Goal: Find contact information: Find contact information

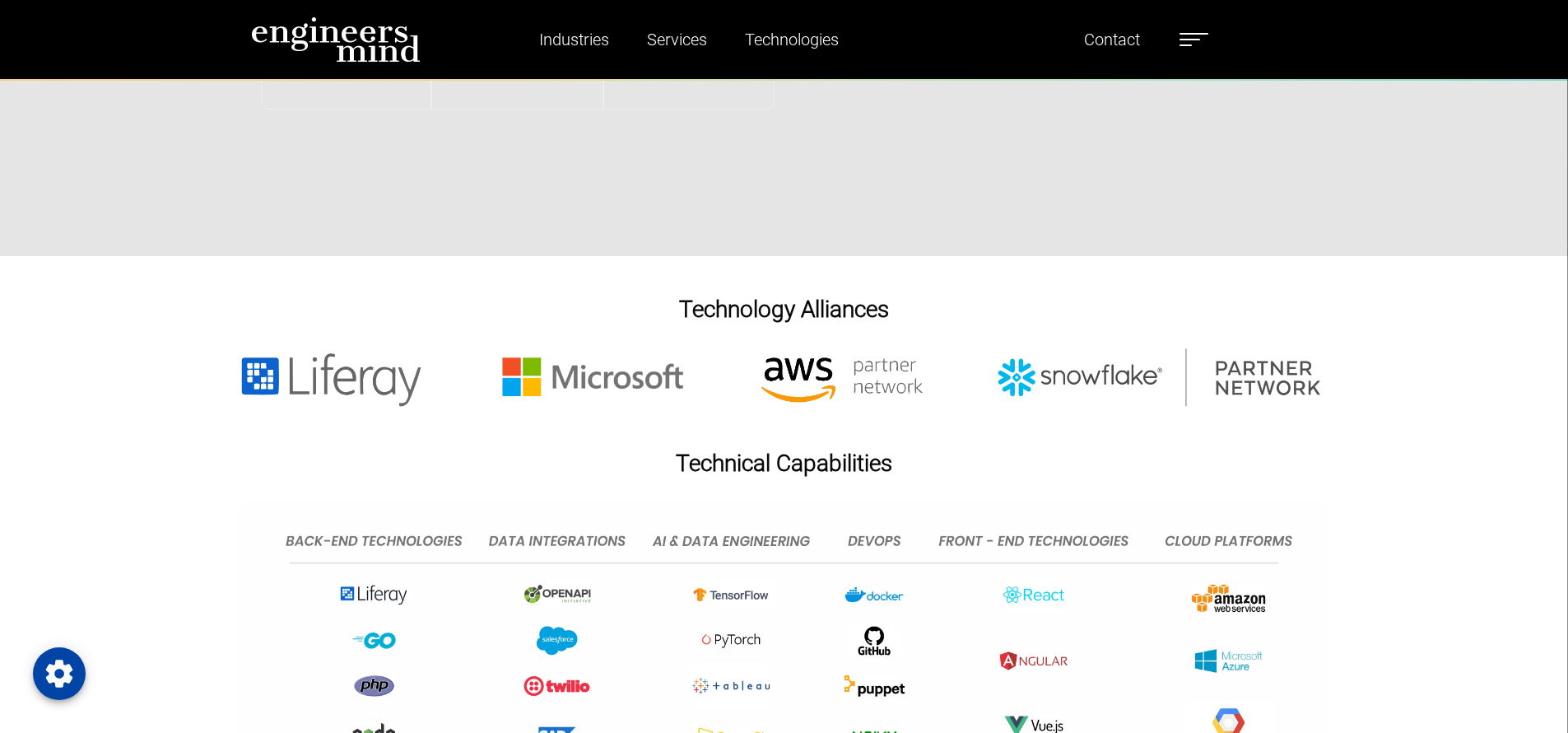
scroll to position [3722, 0]
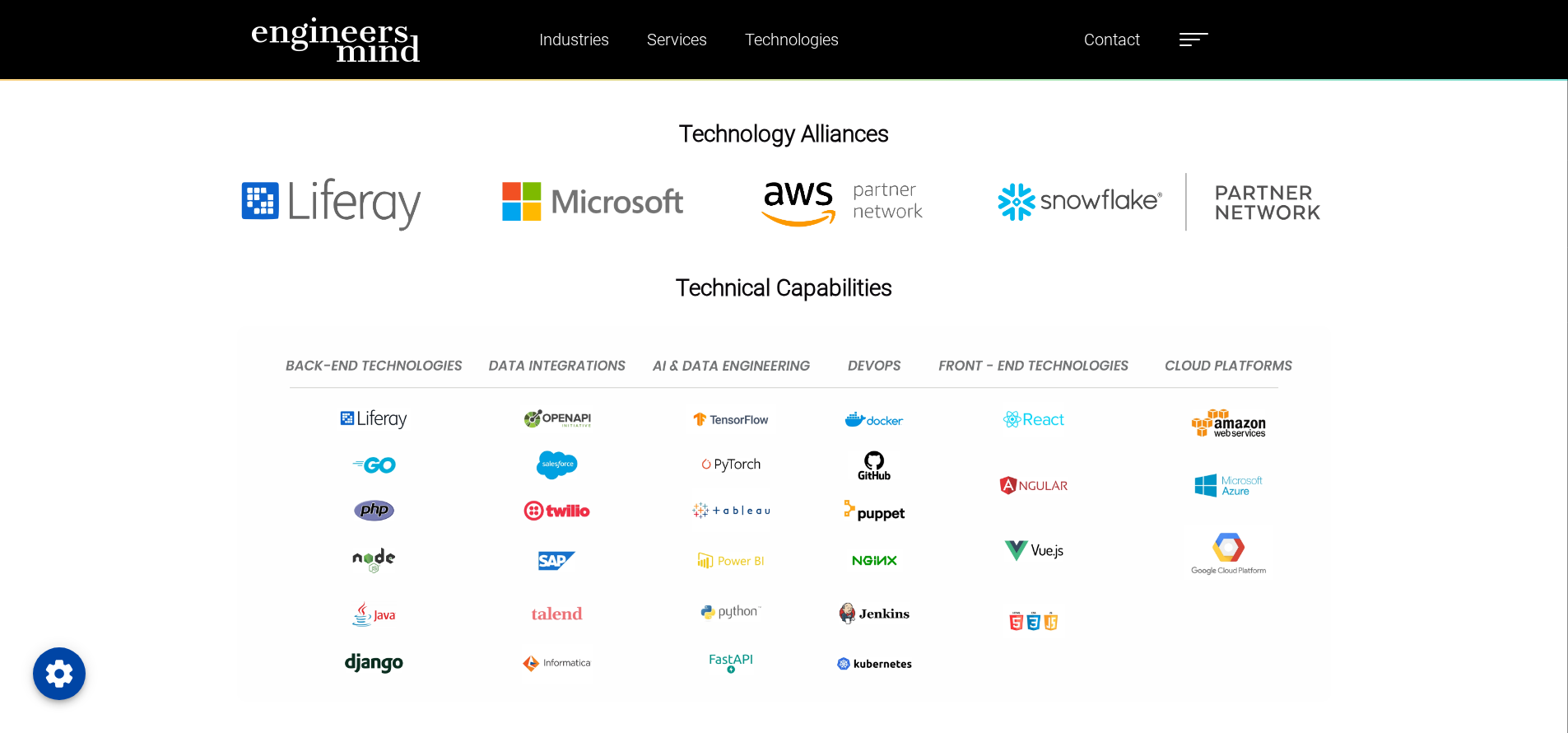
click at [1153, 45] on ul "Industries Financial Services Healthcare Manufacturing Services Digital Transfo…" at bounding box center [856, 40] width 723 height 38
click at [1124, 44] on link "Contact" at bounding box center [1112, 40] width 69 height 38
